Goal: Task Accomplishment & Management: Use online tool/utility

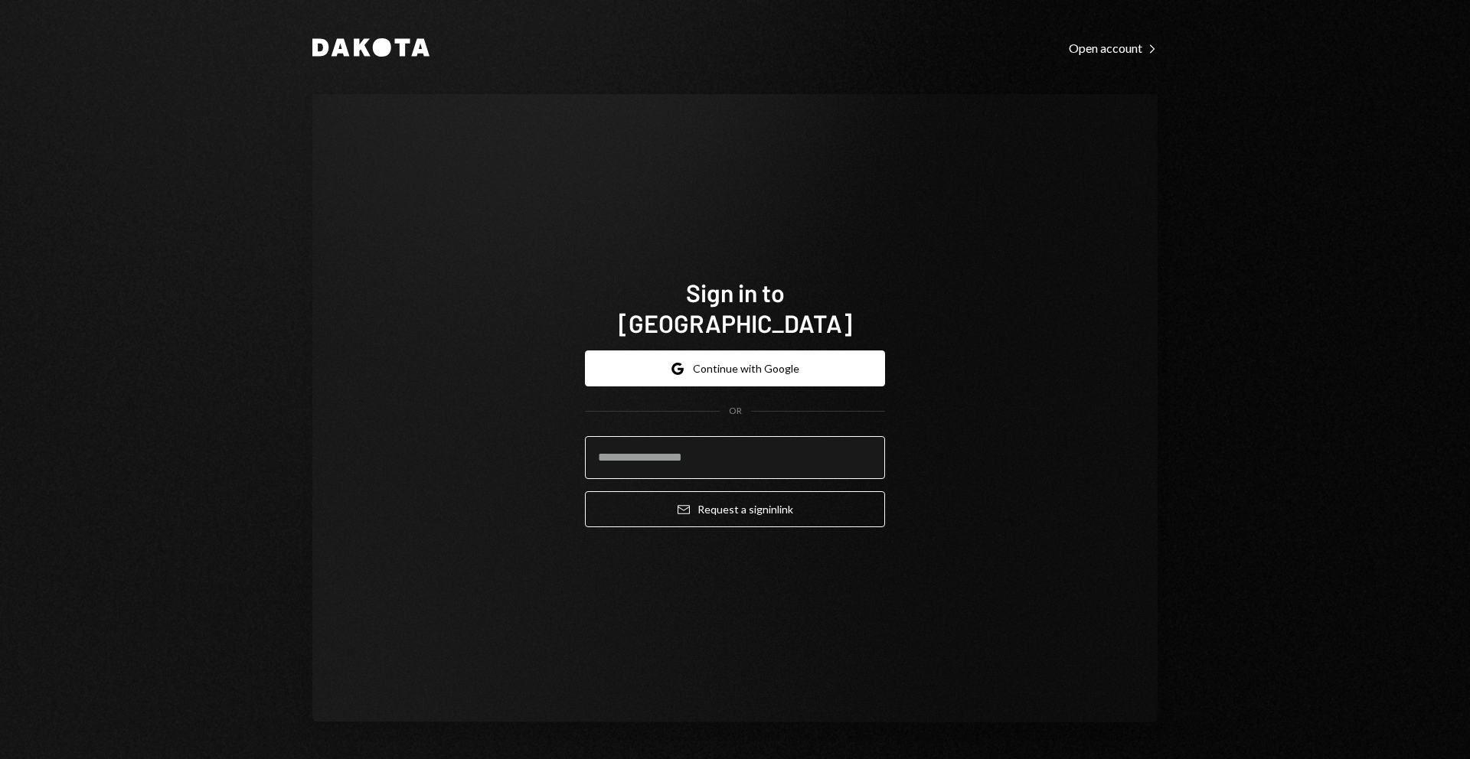
click at [822, 443] on input "email" at bounding box center [735, 457] width 300 height 43
click at [759, 303] on h1 "Sign in to Dakota" at bounding box center [735, 307] width 300 height 61
click at [733, 361] on button "Google Continue with Google" at bounding box center [735, 369] width 300 height 36
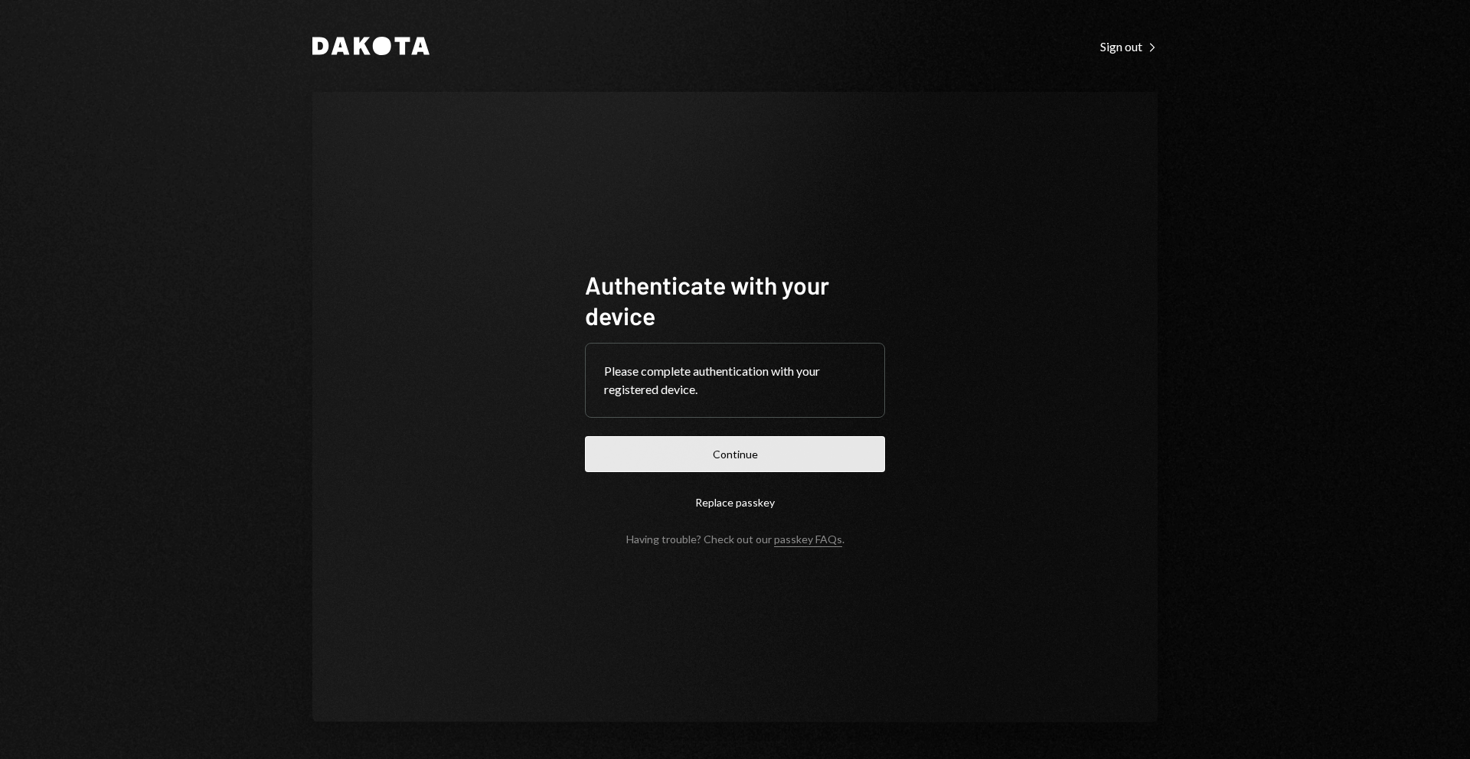
click at [675, 437] on button "Continue" at bounding box center [735, 454] width 300 height 36
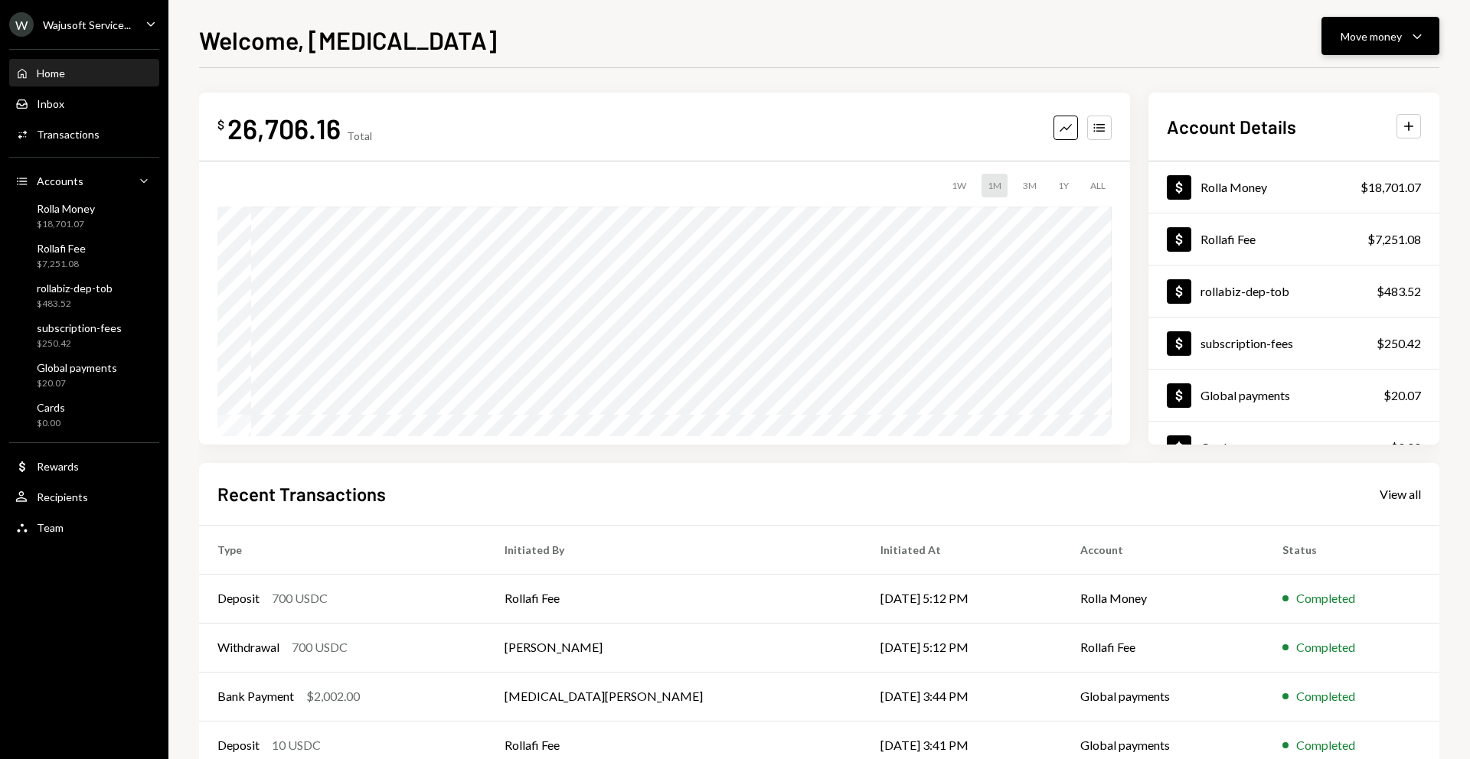
click at [1364, 39] on div "Move money" at bounding box center [1371, 36] width 61 height 16
click at [1336, 139] on div "Deposit Deposit" at bounding box center [1356, 151] width 153 height 34
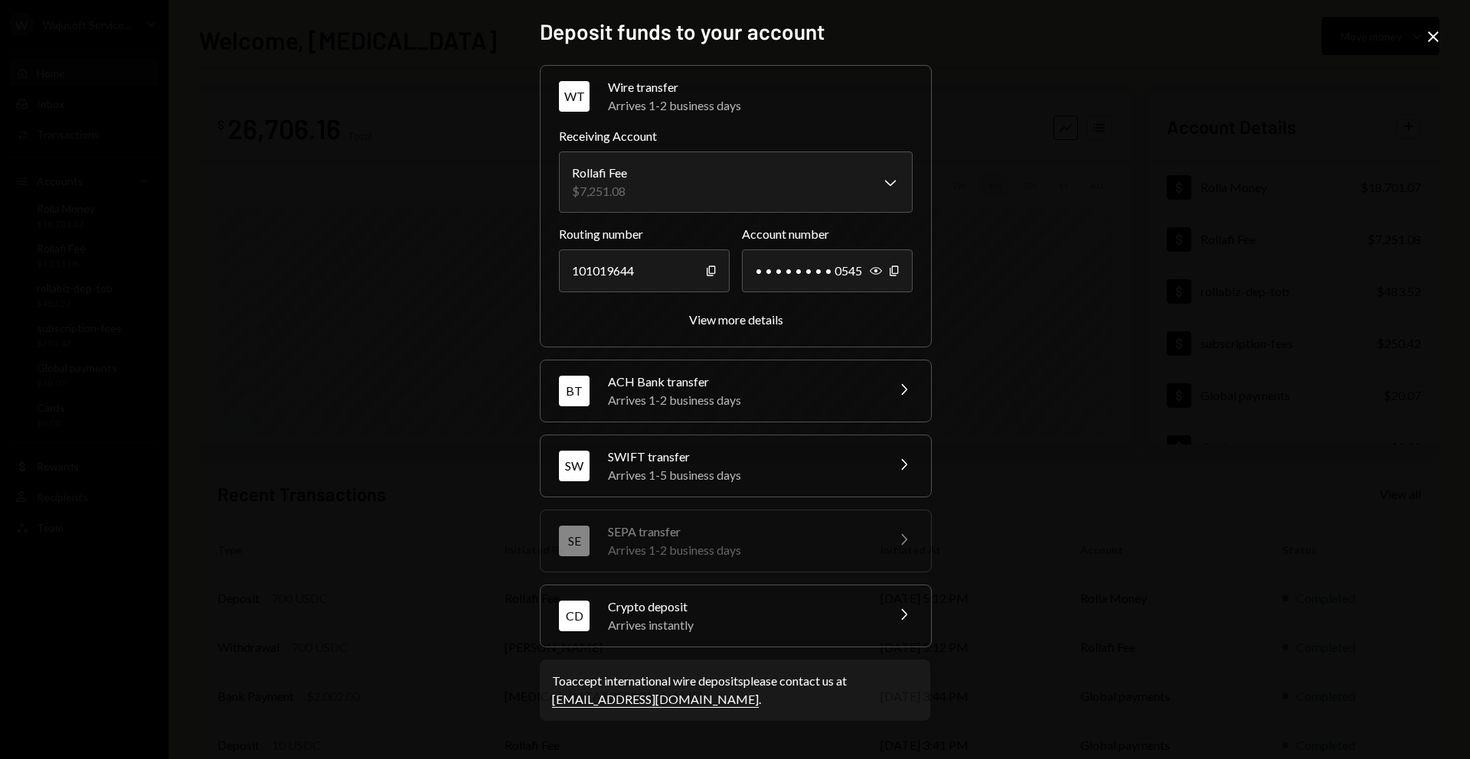
click at [1432, 42] on icon "Close" at bounding box center [1433, 37] width 18 height 18
